Goal: Information Seeking & Learning: Learn about a topic

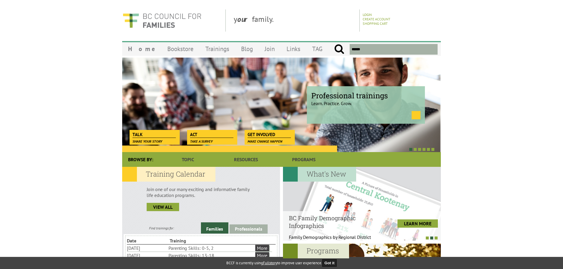
click at [418, 114] on link at bounding box center [415, 115] width 9 height 8
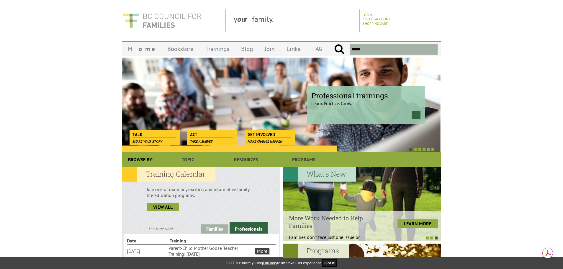
click at [165, 13] on img at bounding box center [162, 20] width 80 height 22
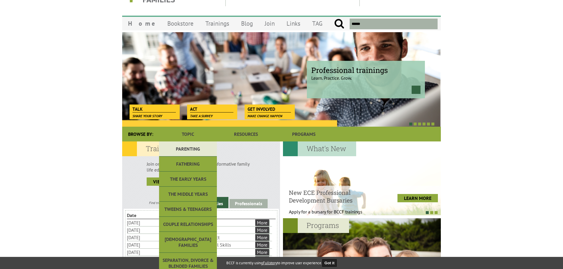
scroll to position [59, 0]
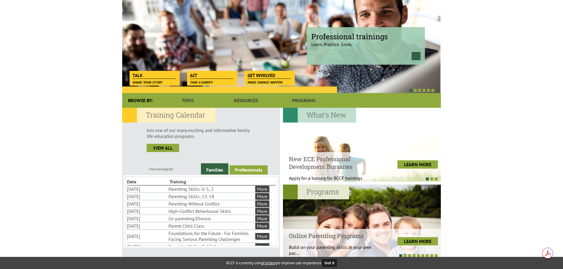
click at [255, 170] on link "Professionals" at bounding box center [248, 169] width 38 height 9
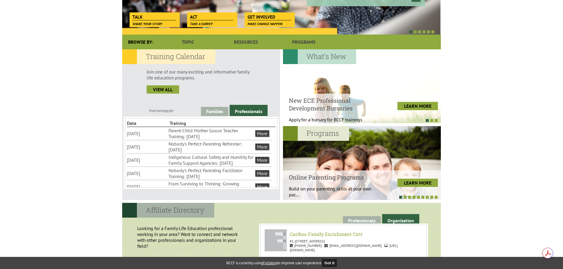
scroll to position [118, 0]
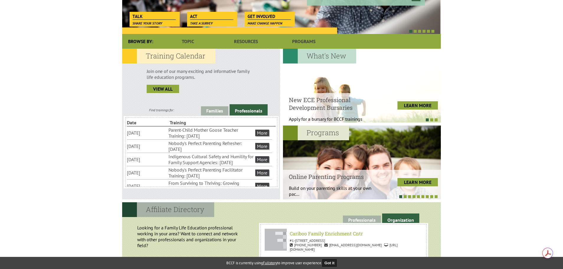
click at [209, 105] on div "Training Calendar Join one of our many exciting and informative family life edu…" at bounding box center [201, 124] width 158 height 150
click at [214, 111] on link "Families" at bounding box center [214, 110] width 27 height 9
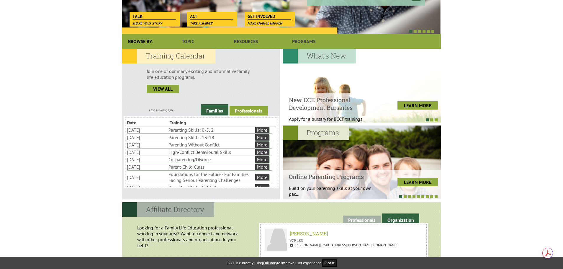
click at [246, 112] on link "Professionals" at bounding box center [248, 110] width 38 height 9
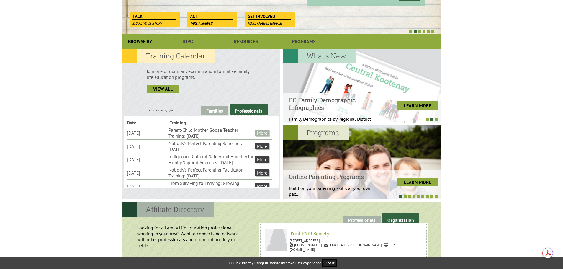
click at [260, 135] on link "More" at bounding box center [262, 132] width 14 height 6
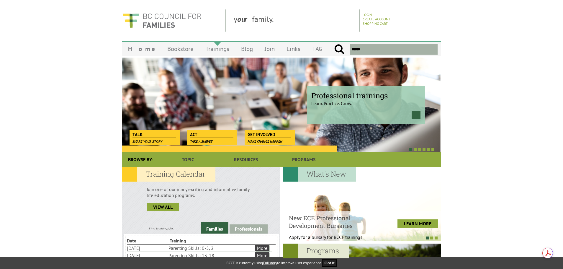
click at [208, 48] on link "Trainings" at bounding box center [217, 49] width 36 height 14
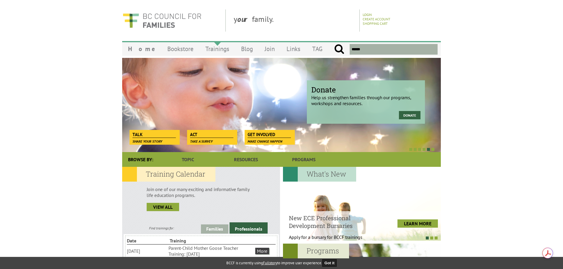
click at [211, 49] on link "Trainings" at bounding box center [217, 49] width 36 height 14
